Goal: Information Seeking & Learning: Check status

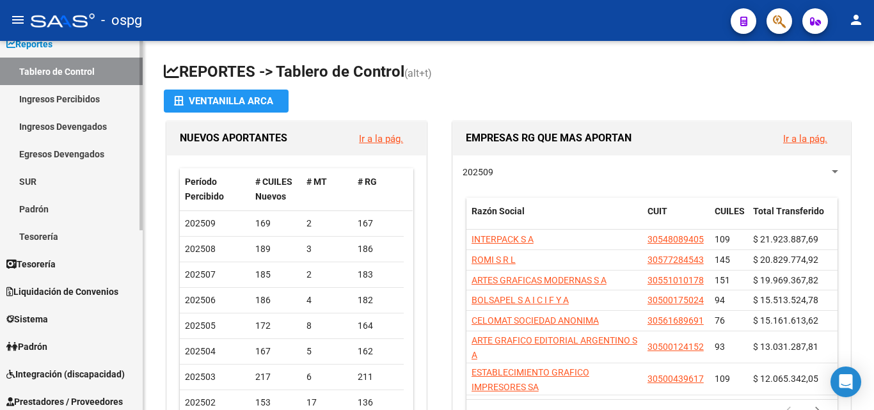
scroll to position [128, 0]
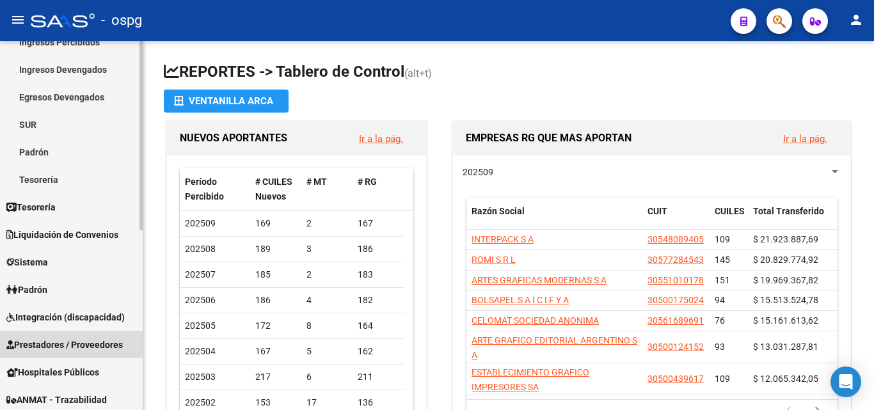
click at [70, 334] on link "Prestadores / Proveedores" at bounding box center [71, 345] width 143 height 28
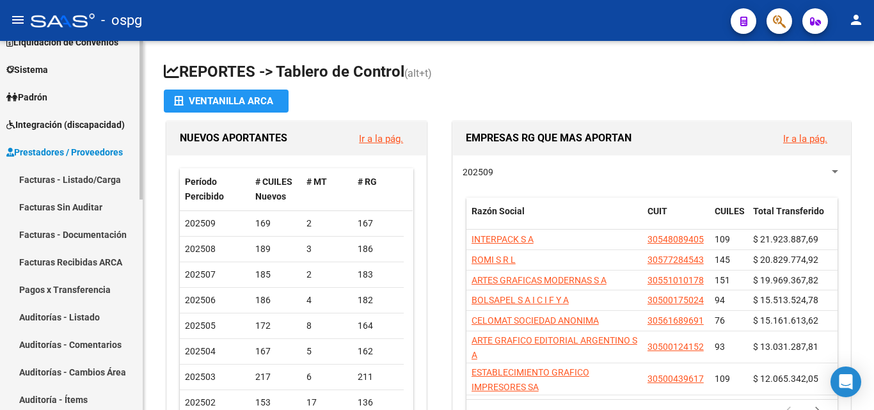
click at [91, 231] on link "Facturas - Documentación" at bounding box center [71, 235] width 143 height 28
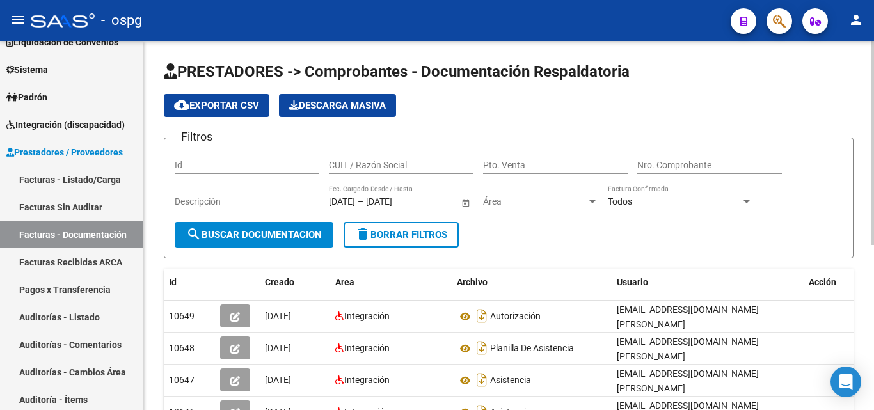
click at [388, 166] on input "CUIT / Razón Social" at bounding box center [401, 165] width 145 height 11
paste input "30712207732"
type input "30712207732"
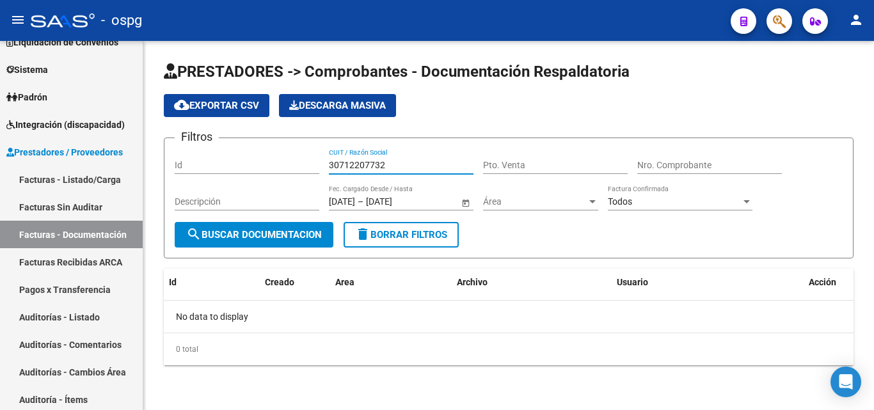
click at [381, 166] on input "30712207732" at bounding box center [401, 165] width 145 height 11
click at [383, 165] on input "30712207732" at bounding box center [401, 165] width 145 height 11
drag, startPoint x: 389, startPoint y: 165, endPoint x: 316, endPoint y: 168, distance: 72.4
click at [316, 168] on div "Filtros Id 30712207732 CUIT / Razón Social Pto. Venta Nro. Comprobante Descripc…" at bounding box center [509, 186] width 668 height 74
click at [405, 161] on input "CUIT / Razón Social" at bounding box center [401, 165] width 145 height 11
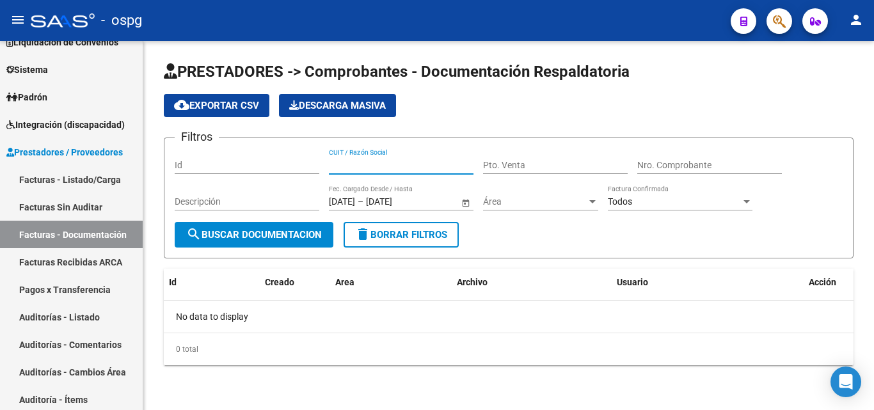
paste input "30712207732"
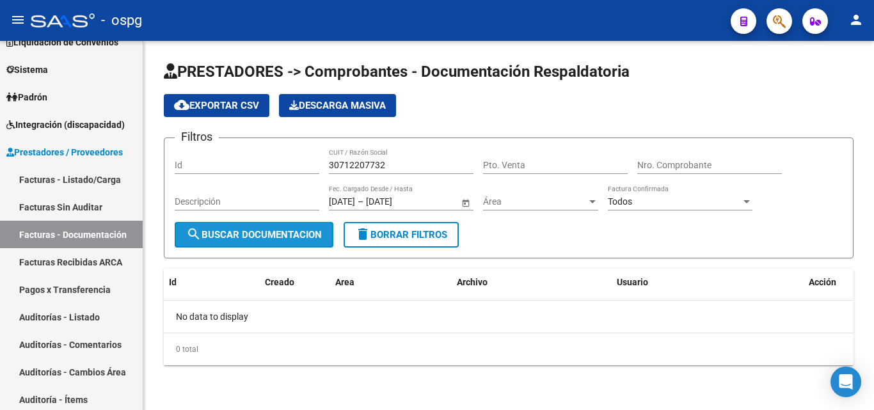
click at [282, 241] on button "search Buscar Documentacion" at bounding box center [254, 235] width 159 height 26
click at [338, 167] on input "30712207732" at bounding box center [401, 165] width 145 height 11
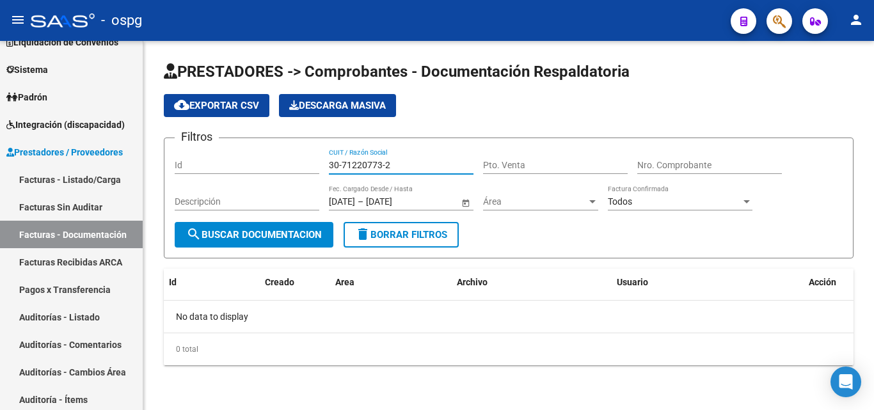
click at [362, 169] on input "30-71220773-2" at bounding box center [401, 165] width 145 height 11
click at [362, 168] on input "30-71220773-2" at bounding box center [401, 165] width 145 height 11
type input "URUGUAYO"
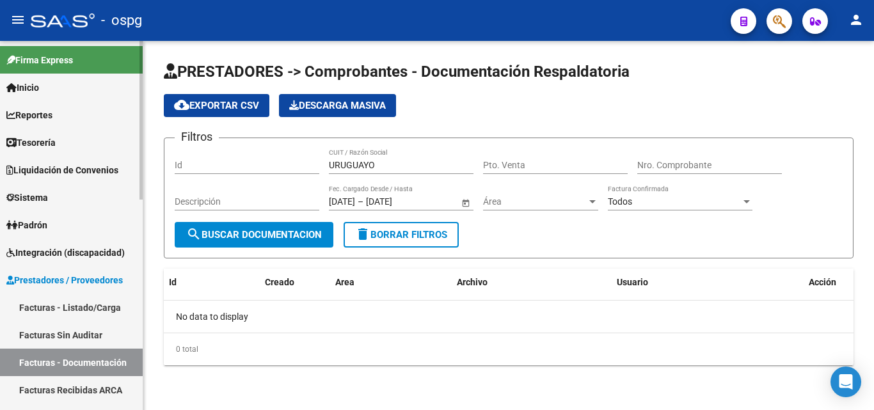
click at [65, 303] on link "Facturas - Listado/Carga" at bounding box center [71, 308] width 143 height 28
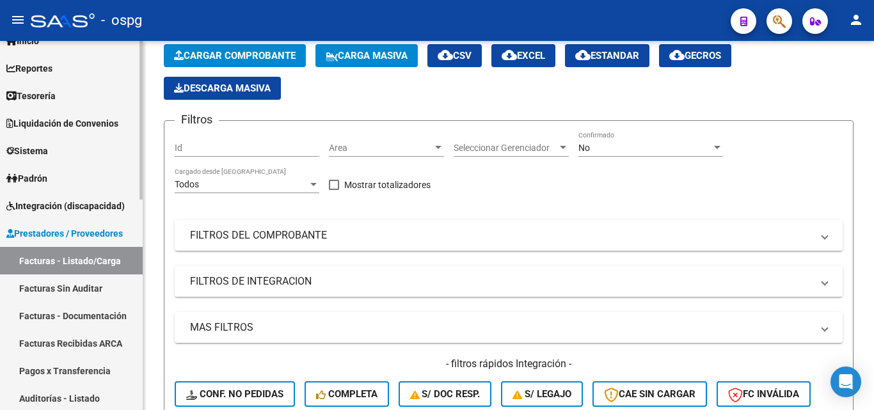
scroll to position [128, 0]
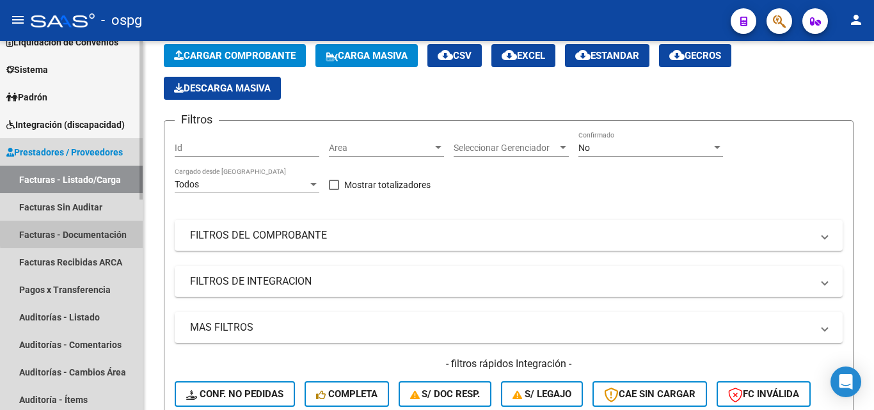
click at [103, 231] on link "Facturas - Documentación" at bounding box center [71, 235] width 143 height 28
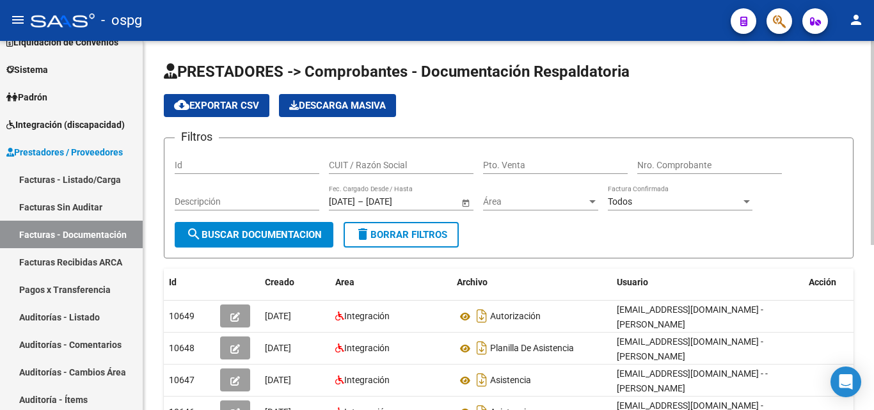
click at [372, 165] on input "CUIT / Razón Social" at bounding box center [401, 165] width 145 height 11
paste input "30712207732"
click at [257, 238] on span "search Buscar Documentacion" at bounding box center [254, 235] width 136 height 12
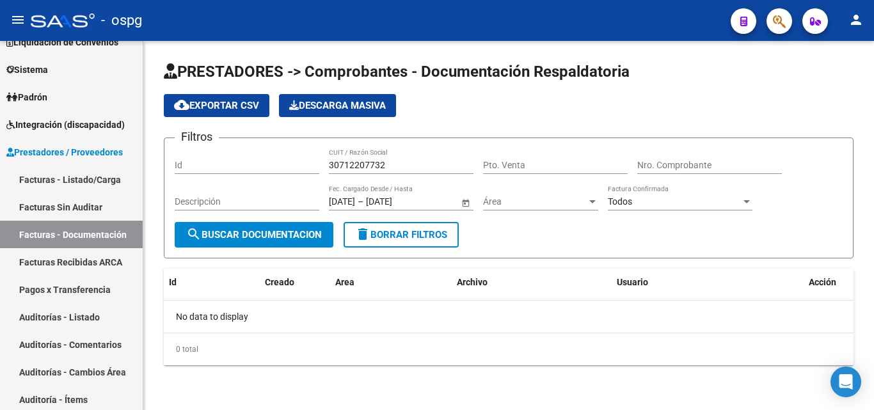
click at [380, 170] on input "30712207732" at bounding box center [401, 165] width 145 height 11
click at [387, 165] on input "30712207732" at bounding box center [401, 165] width 145 height 11
click at [387, 164] on input "30712207732" at bounding box center [401, 165] width 145 height 11
click at [382, 164] on input "30712207732" at bounding box center [401, 165] width 145 height 11
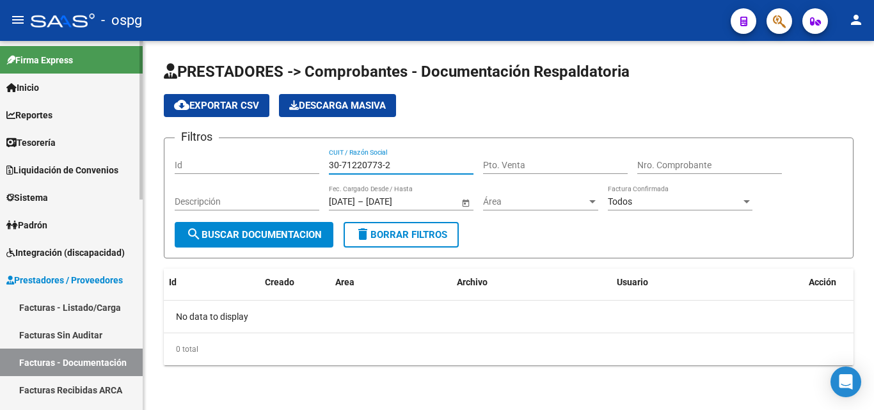
type input "30-71220773-2"
click at [87, 247] on span "Integración (discapacidad)" at bounding box center [65, 253] width 118 height 14
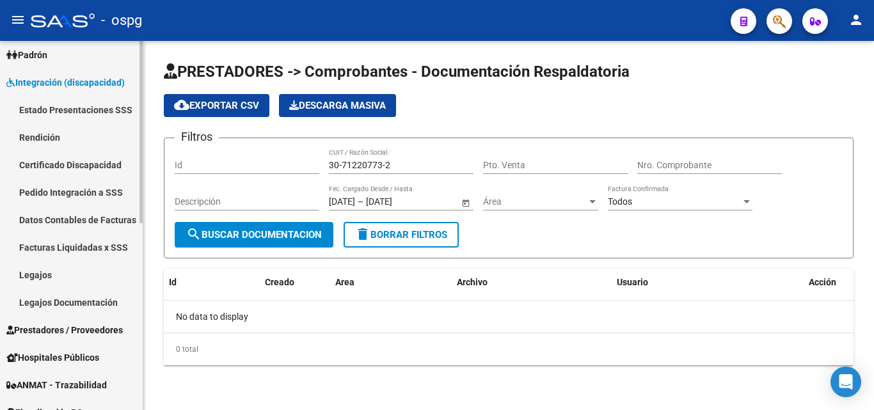
scroll to position [192, 0]
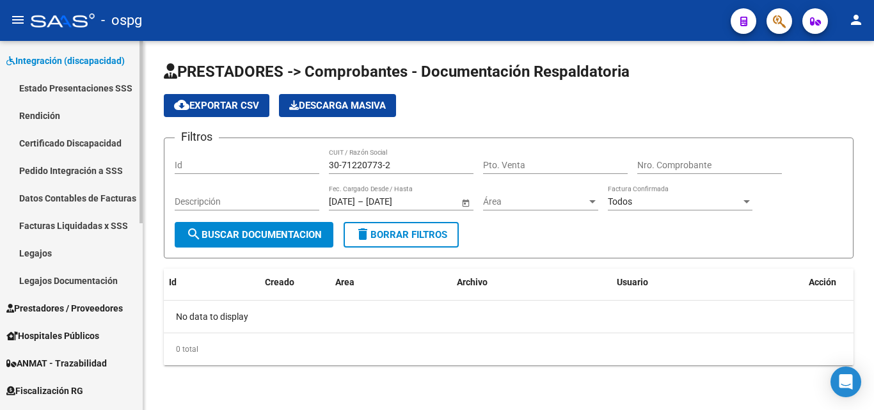
click at [73, 306] on span "Prestadores / Proveedores" at bounding box center [64, 308] width 116 height 14
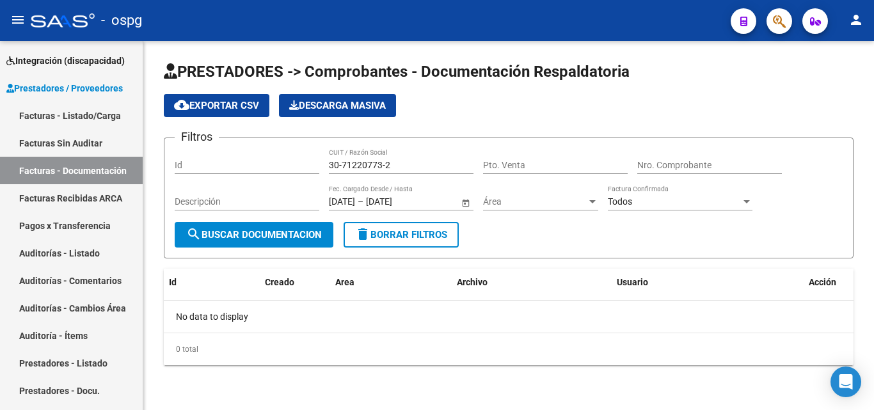
click at [406, 168] on input "30-71220773-2" at bounding box center [401, 165] width 145 height 11
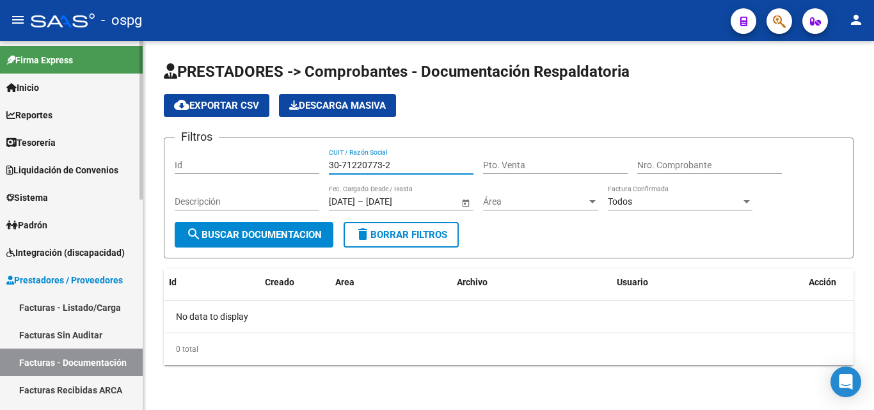
click at [87, 261] on link "Integración (discapacidad)" at bounding box center [71, 253] width 143 height 28
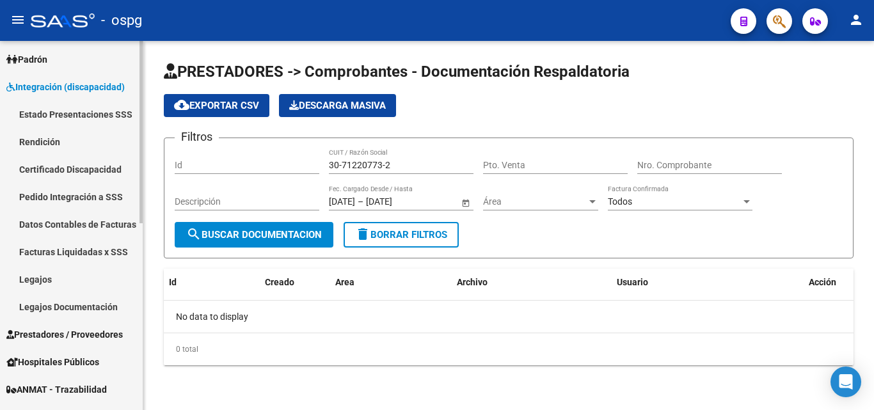
scroll to position [256, 0]
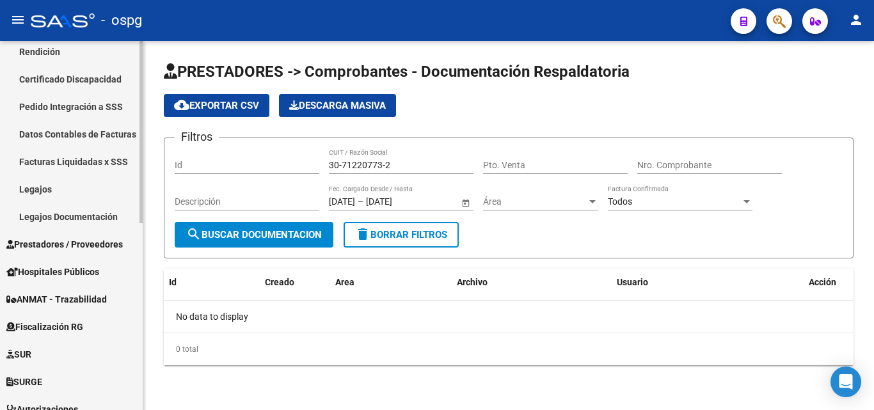
click at [79, 235] on link "Prestadores / Proveedores" at bounding box center [71, 244] width 143 height 28
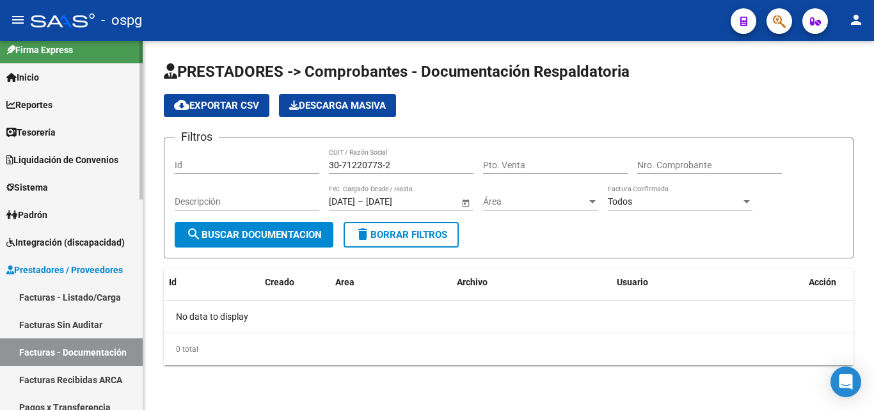
scroll to position [0, 0]
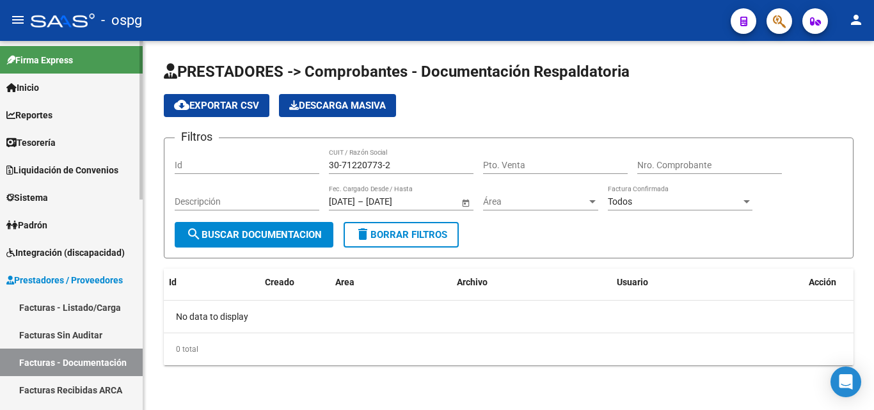
click at [79, 250] on span "Integración (discapacidad)" at bounding box center [65, 253] width 118 height 14
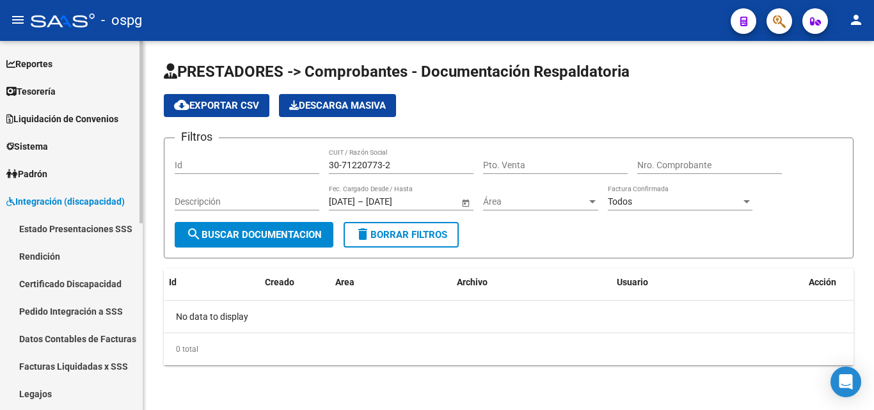
scroll to position [128, 0]
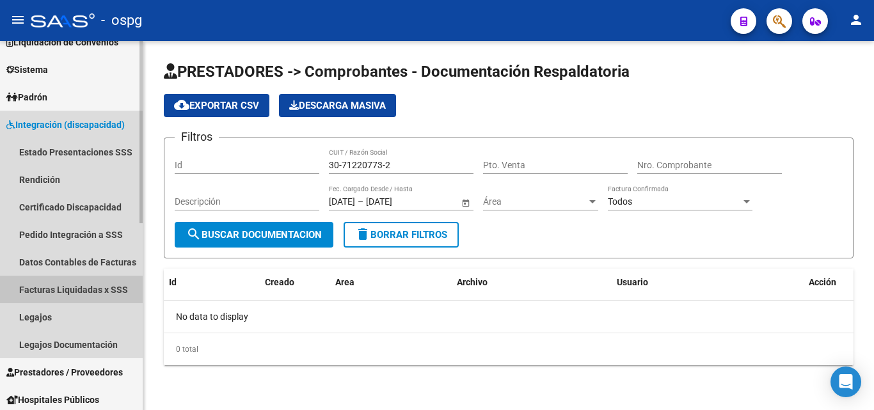
drag, startPoint x: 72, startPoint y: 288, endPoint x: 102, endPoint y: 319, distance: 43.0
click at [73, 288] on link "Facturas Liquidadas x SSS" at bounding box center [71, 290] width 143 height 28
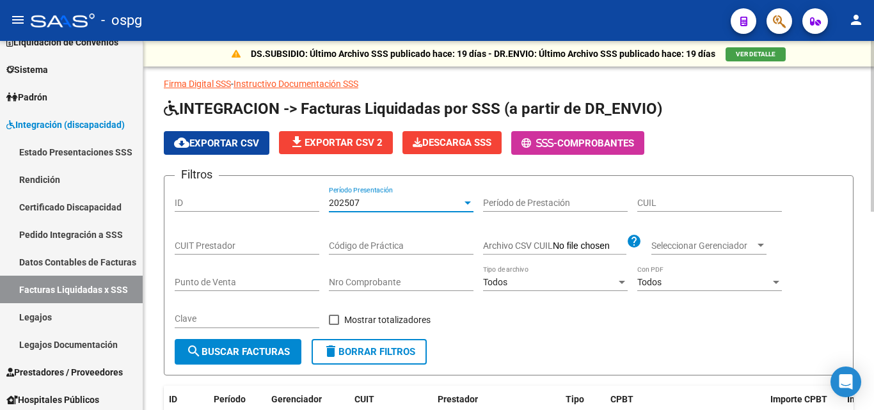
click at [382, 207] on div "202507" at bounding box center [395, 203] width 133 height 11
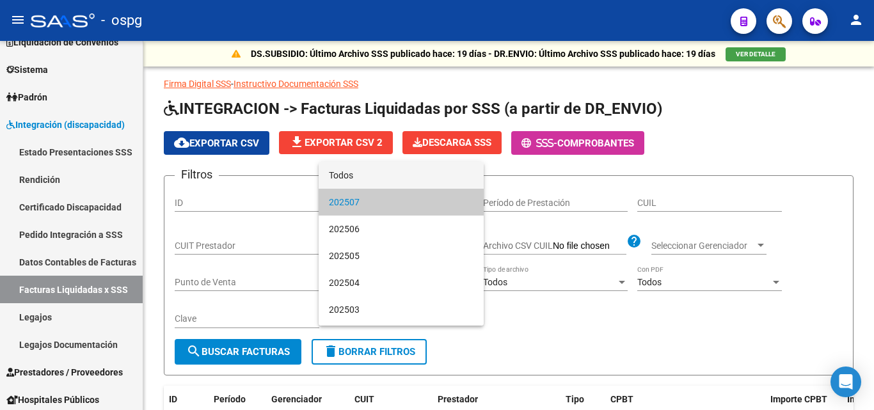
click at [382, 172] on span "Todos" at bounding box center [401, 175] width 145 height 27
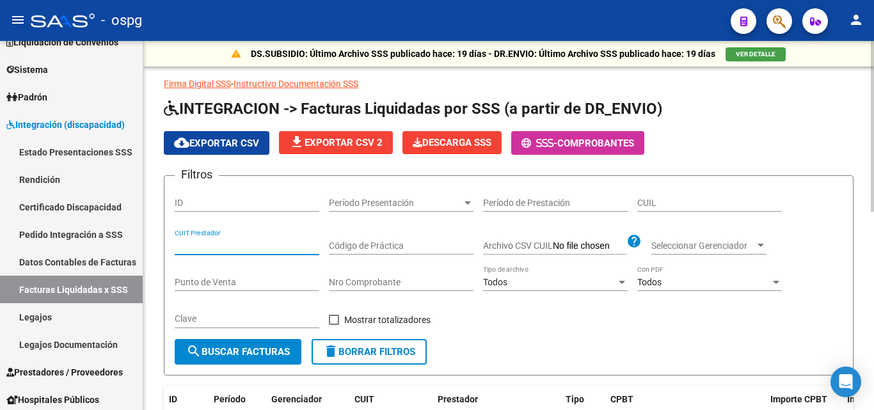
click at [248, 243] on input "CUIT Prestador" at bounding box center [247, 246] width 145 height 11
paste input "30-71220773-2"
type input "30-71220773-2"
click at [252, 355] on span "search Buscar Facturas" at bounding box center [238, 352] width 104 height 12
drag, startPoint x: 250, startPoint y: 143, endPoint x: 257, endPoint y: 146, distance: 7.2
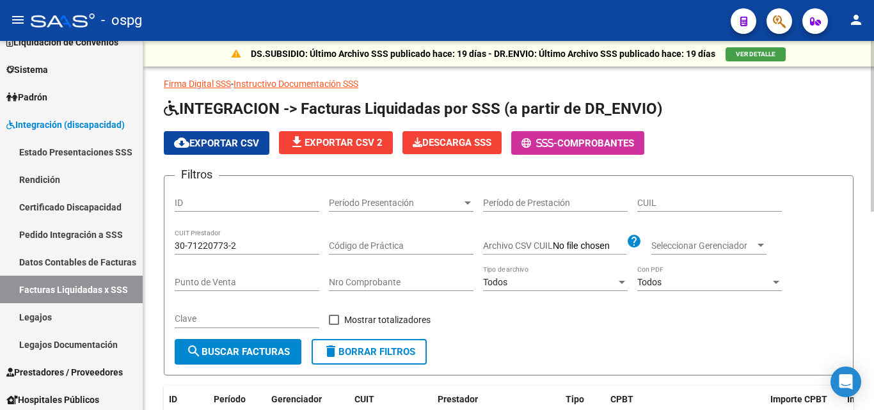
click at [253, 144] on span "cloud_download Exportar CSV" at bounding box center [216, 144] width 85 height 12
